Goal: Task Accomplishment & Management: Manage account settings

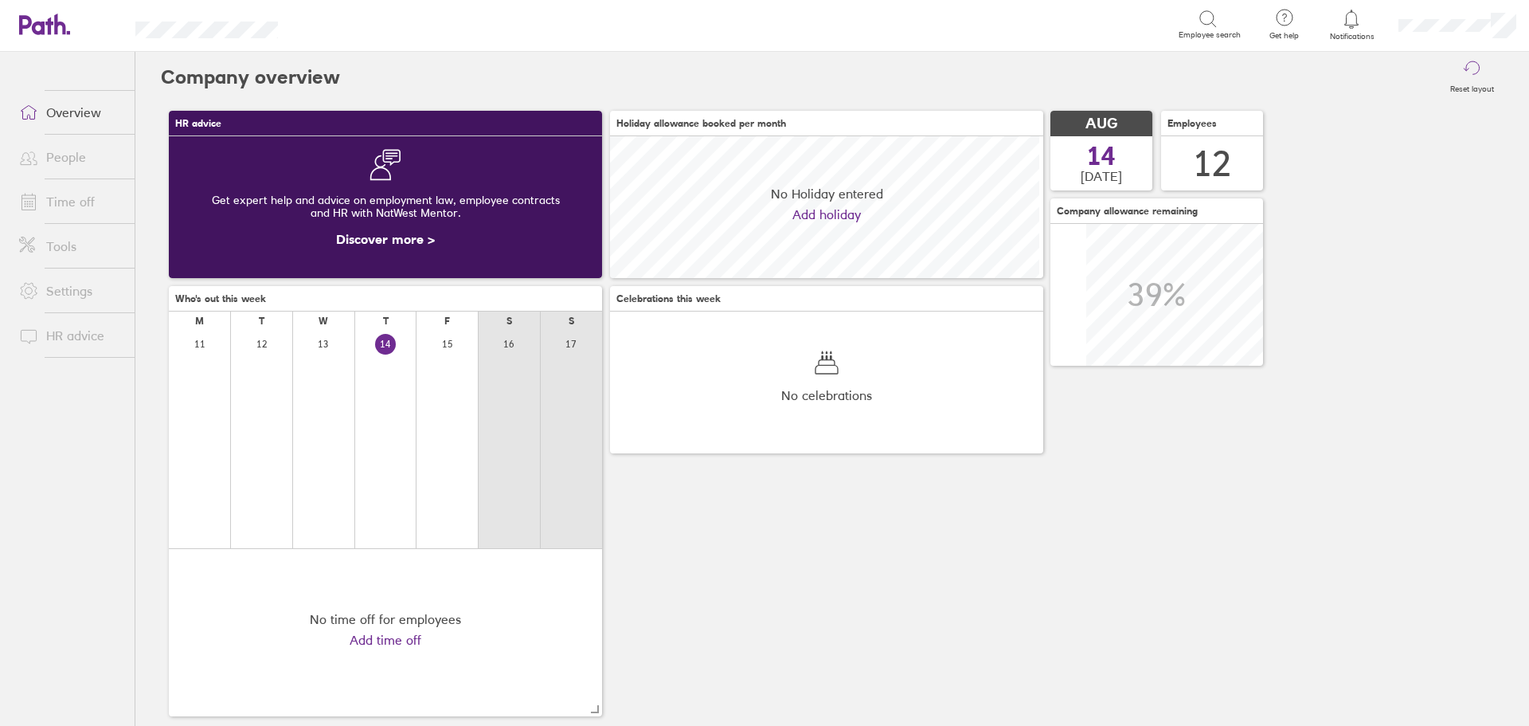
scroll to position [142, 433]
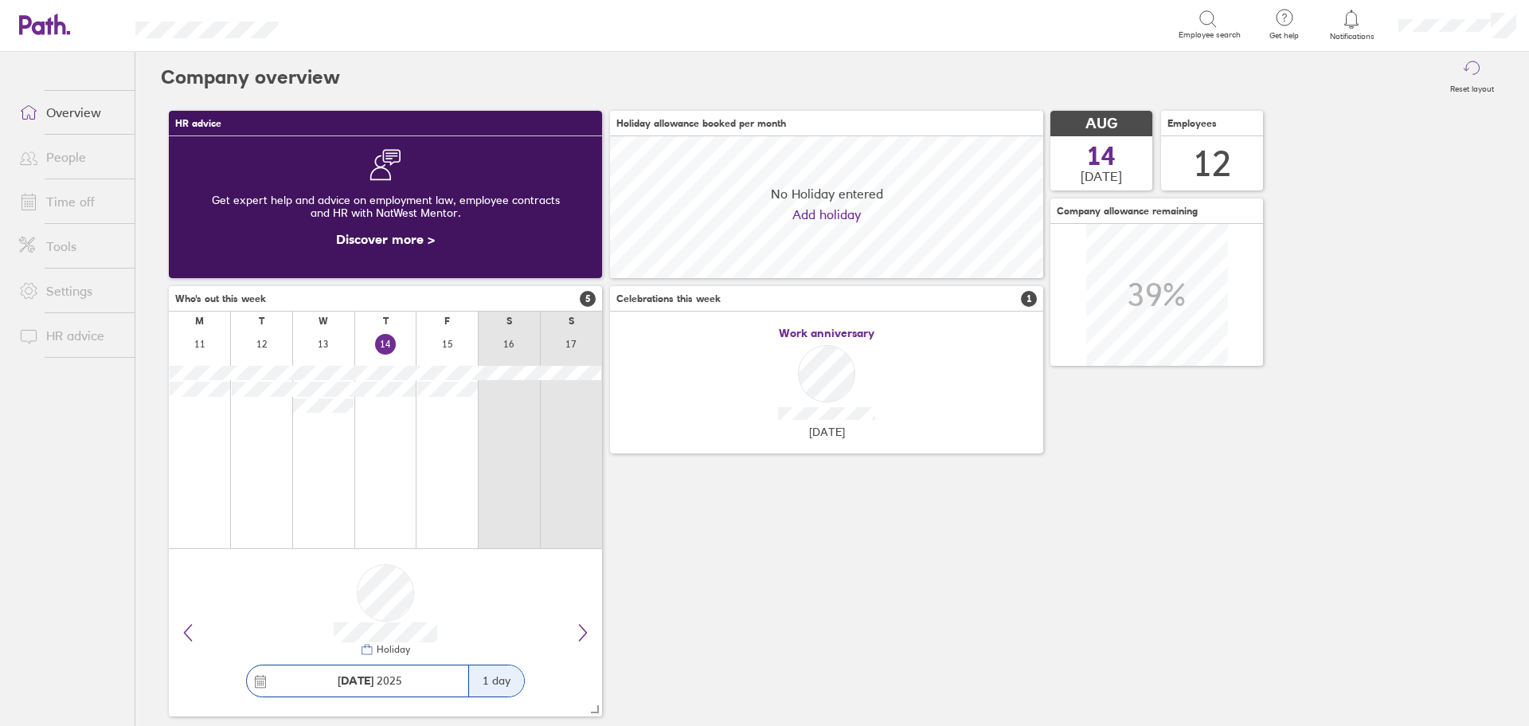
click at [1351, 18] on icon at bounding box center [1351, 19] width 19 height 19
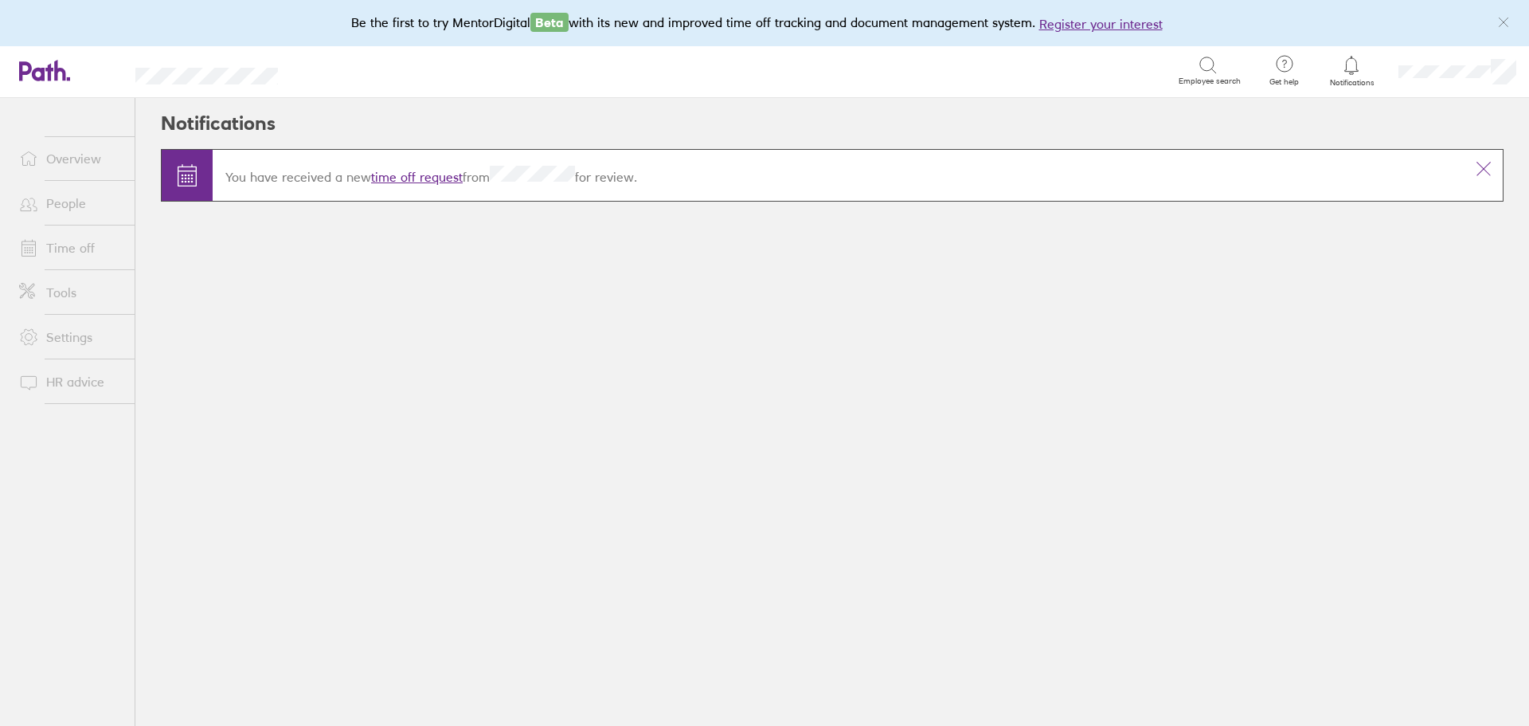
click at [397, 174] on link "time off request" at bounding box center [417, 177] width 92 height 16
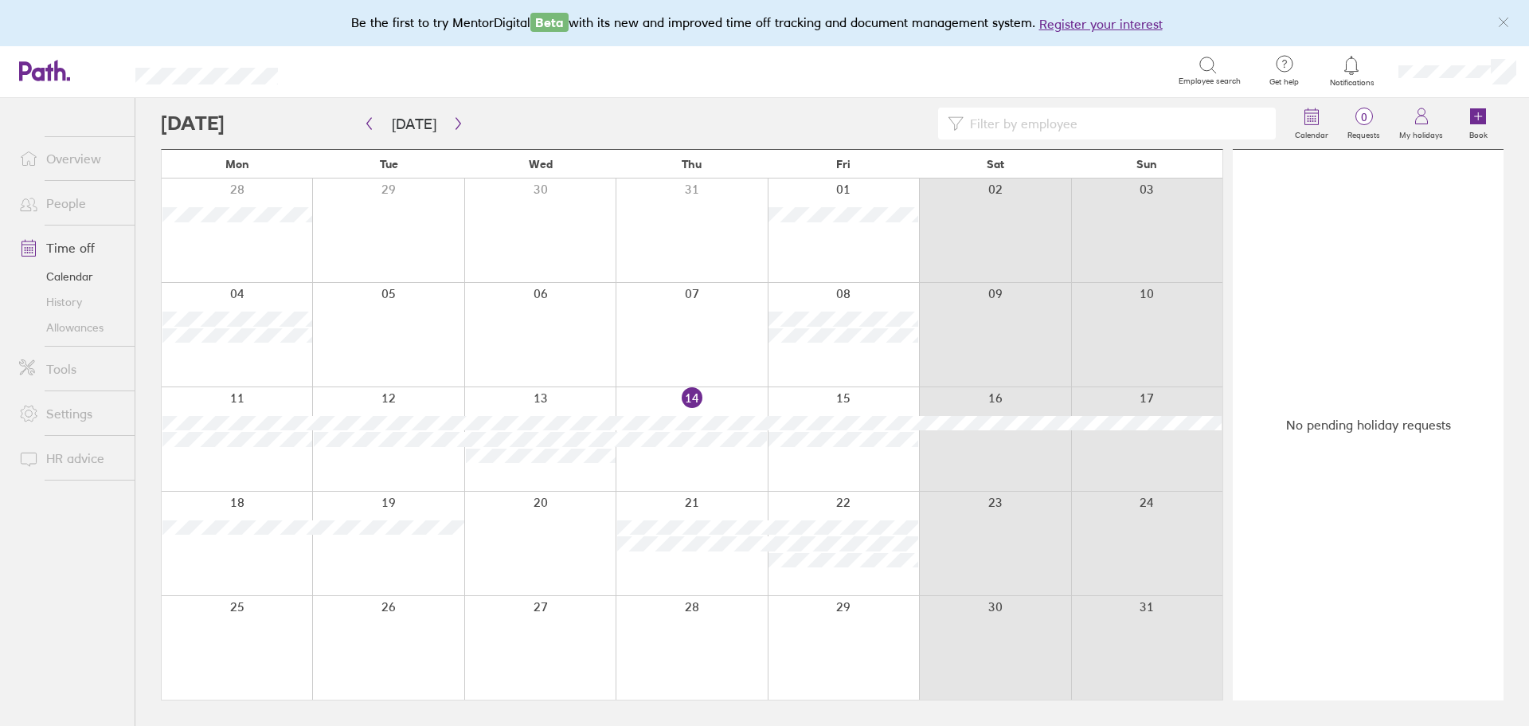
click at [1351, 68] on icon at bounding box center [1351, 65] width 19 height 19
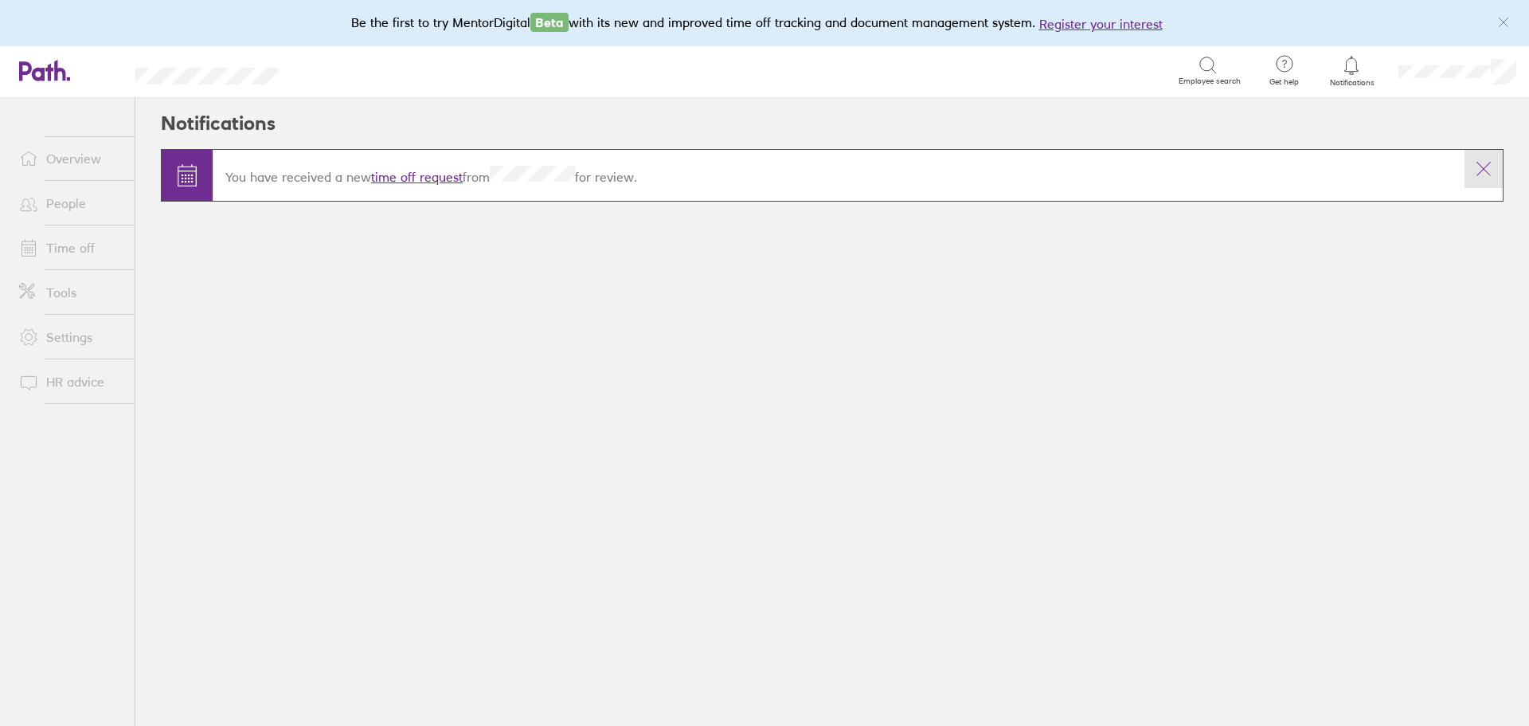
click at [1479, 169] on icon at bounding box center [1483, 168] width 19 height 19
